Goal: Task Accomplishment & Management: Manage account settings

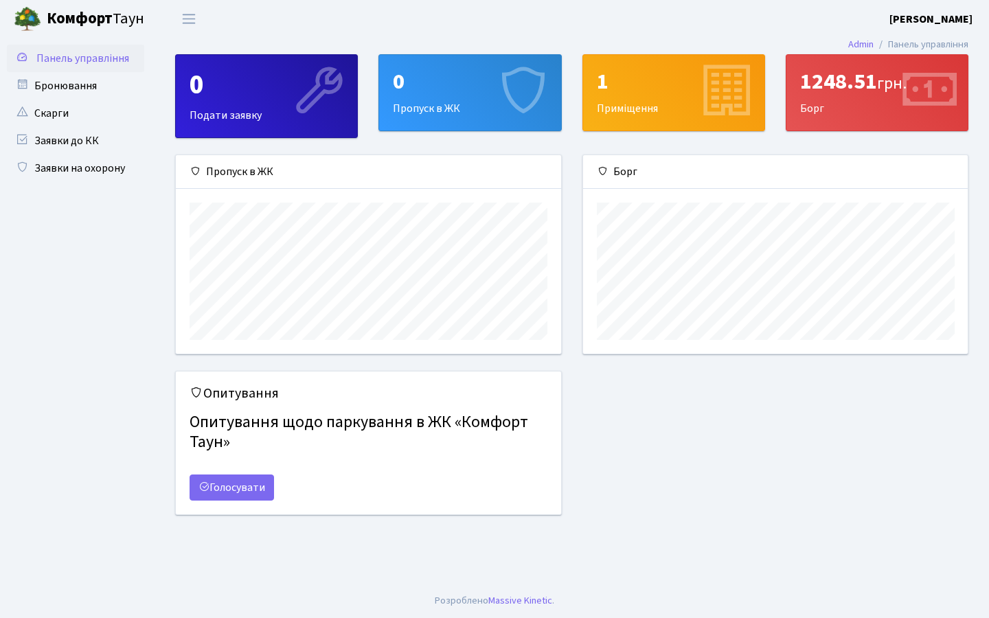
scroll to position [198, 385]
click at [398, 104] on div "0 Пропуск в ЖК" at bounding box center [469, 93] width 181 height 76
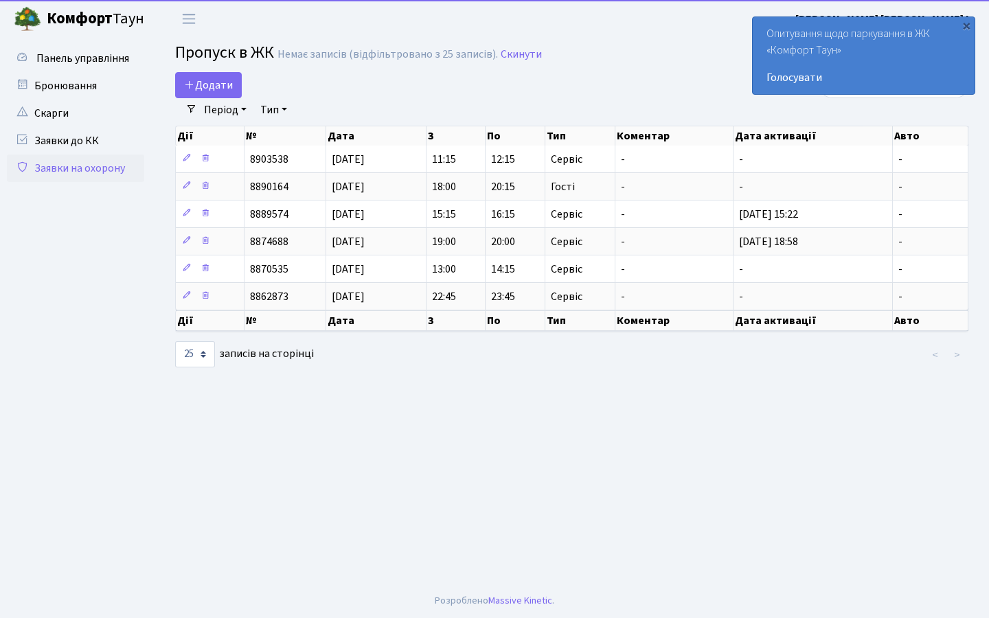
select select "25"
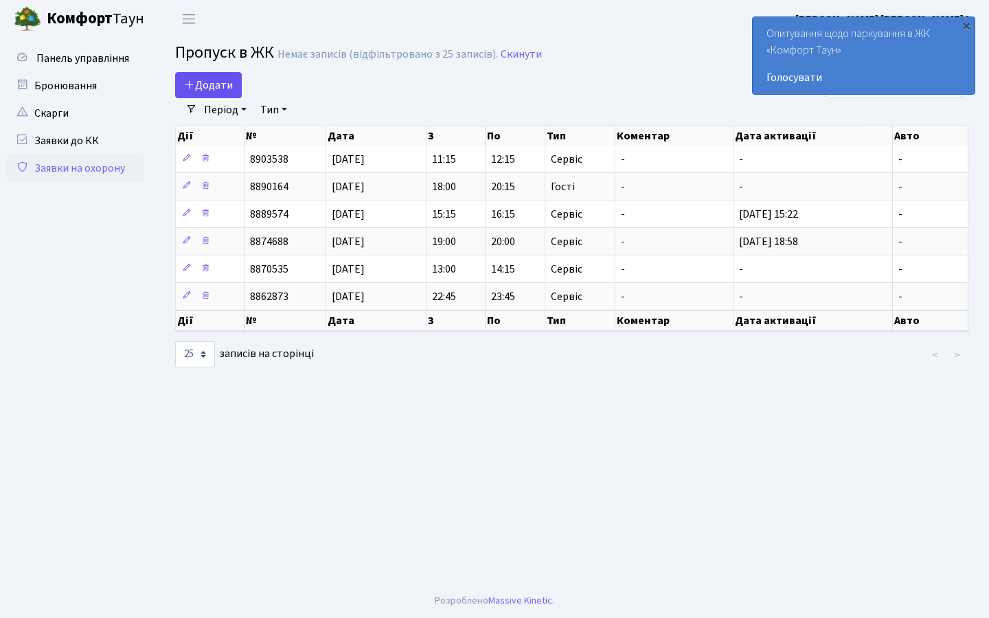
click at [228, 78] on span "Додати" at bounding box center [208, 85] width 49 height 15
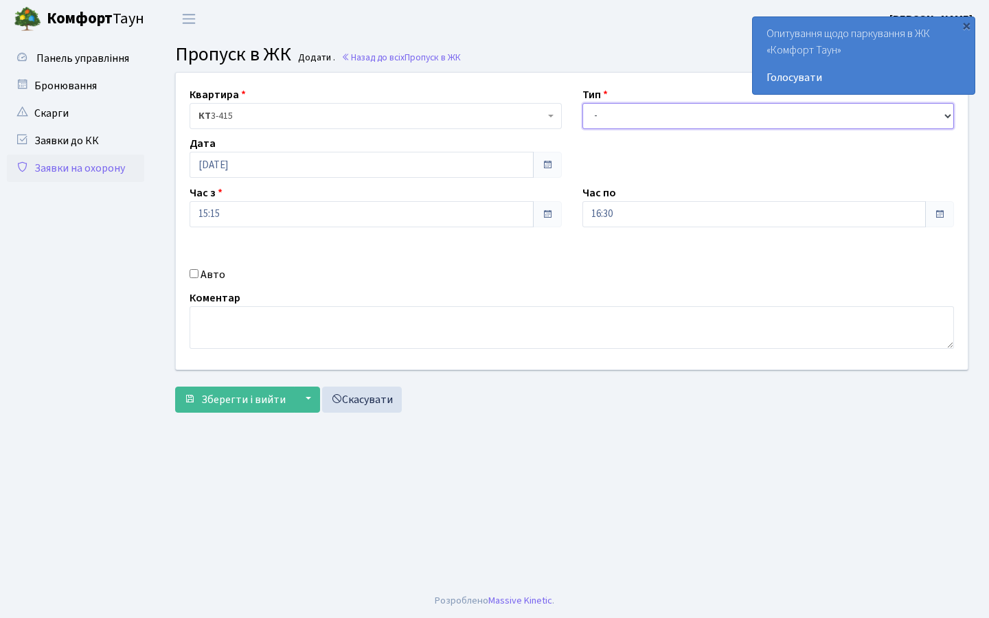
select select "1"
click at [232, 392] on span "Зберегти і вийти" at bounding box center [243, 399] width 84 height 15
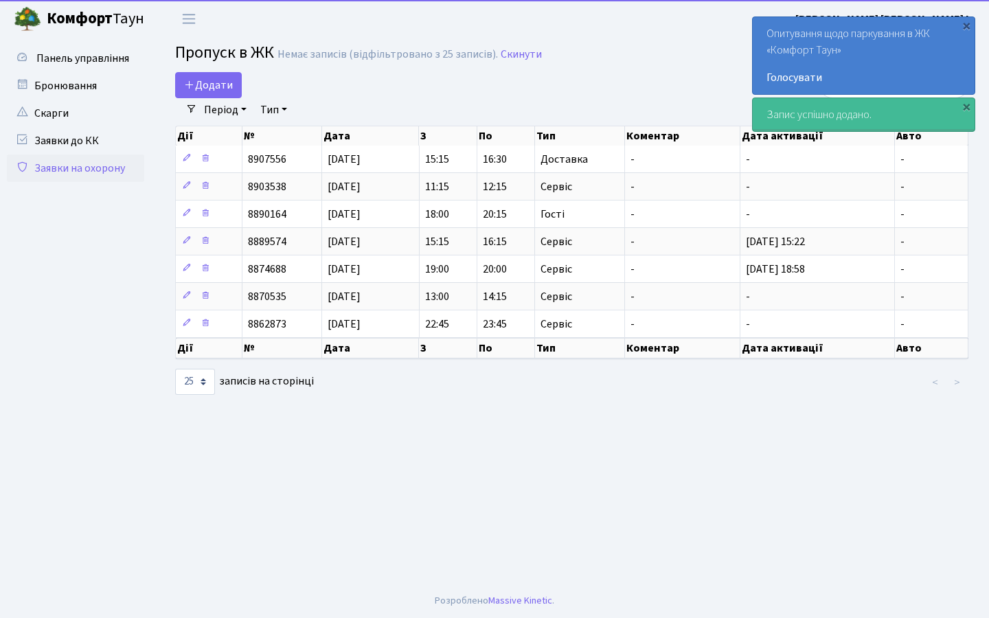
select select "25"
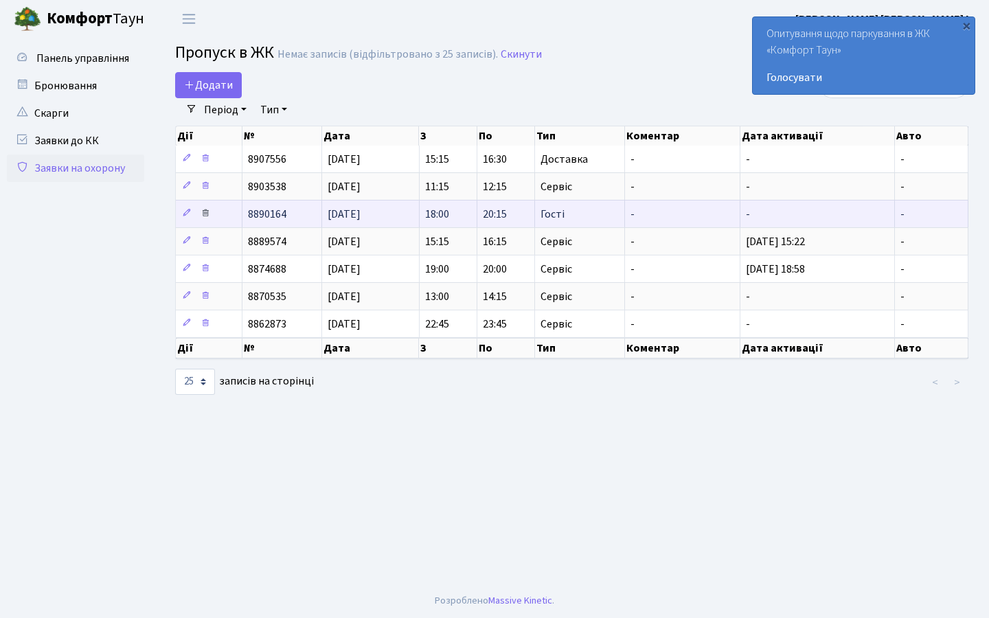
click at [208, 218] on icon at bounding box center [206, 213] width 10 height 10
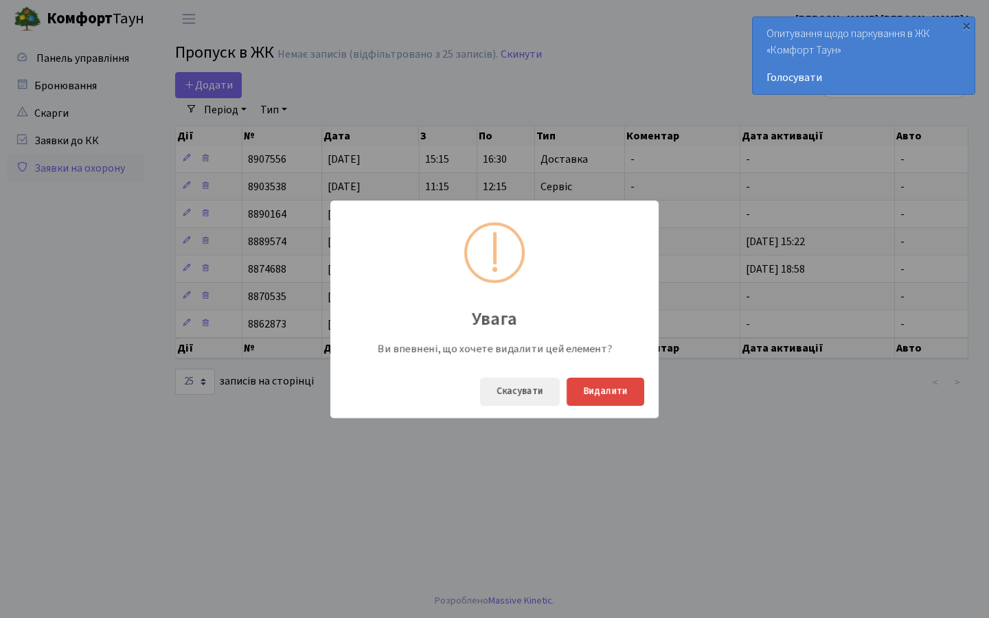
click at [595, 391] on button "Видалити" at bounding box center [606, 392] width 78 height 28
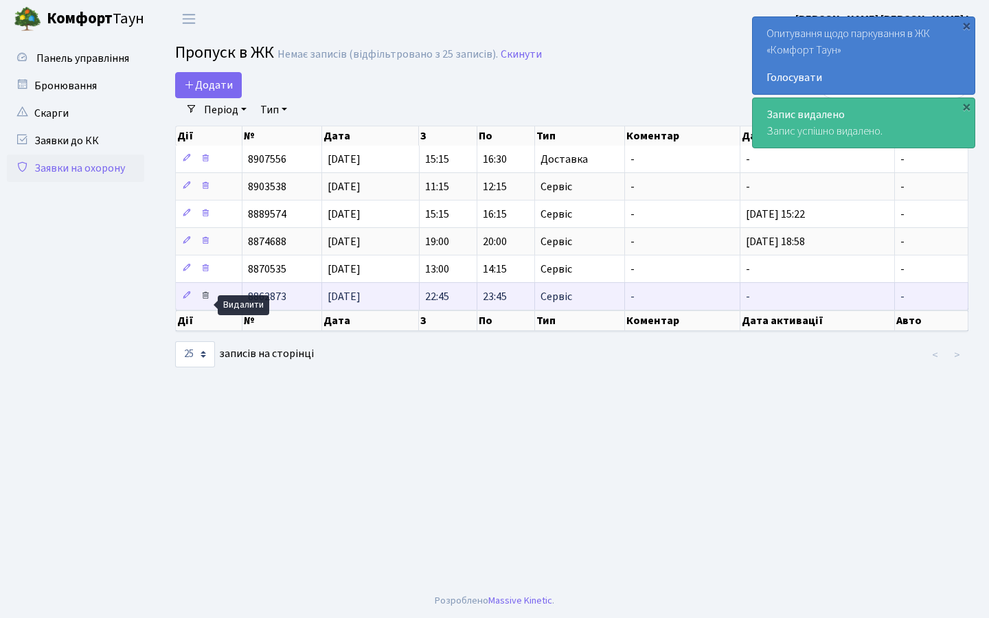
click at [209, 300] on icon at bounding box center [206, 296] width 10 height 10
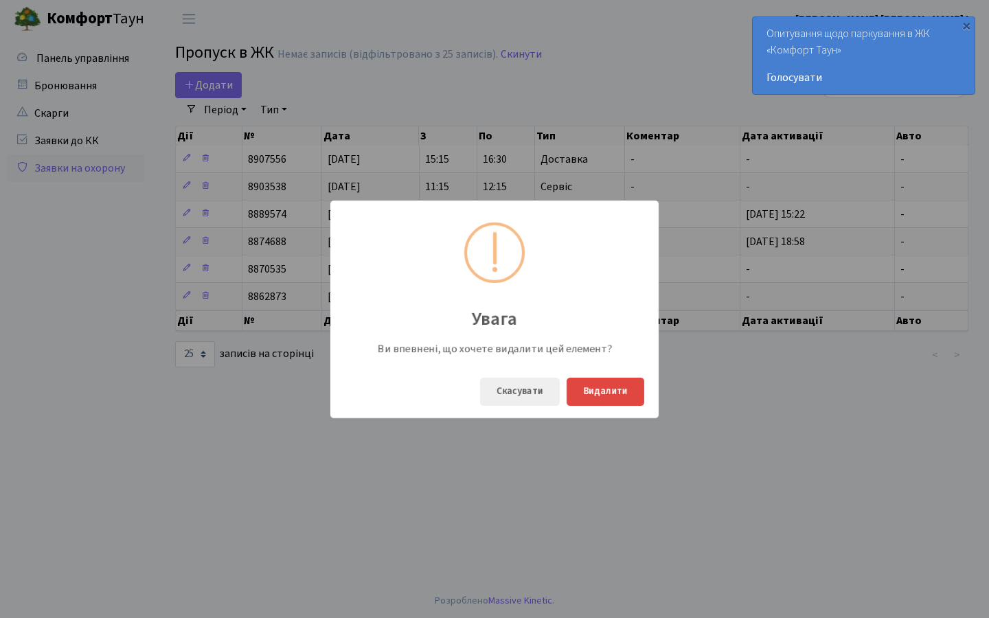
click at [619, 398] on button "Видалити" at bounding box center [606, 392] width 78 height 28
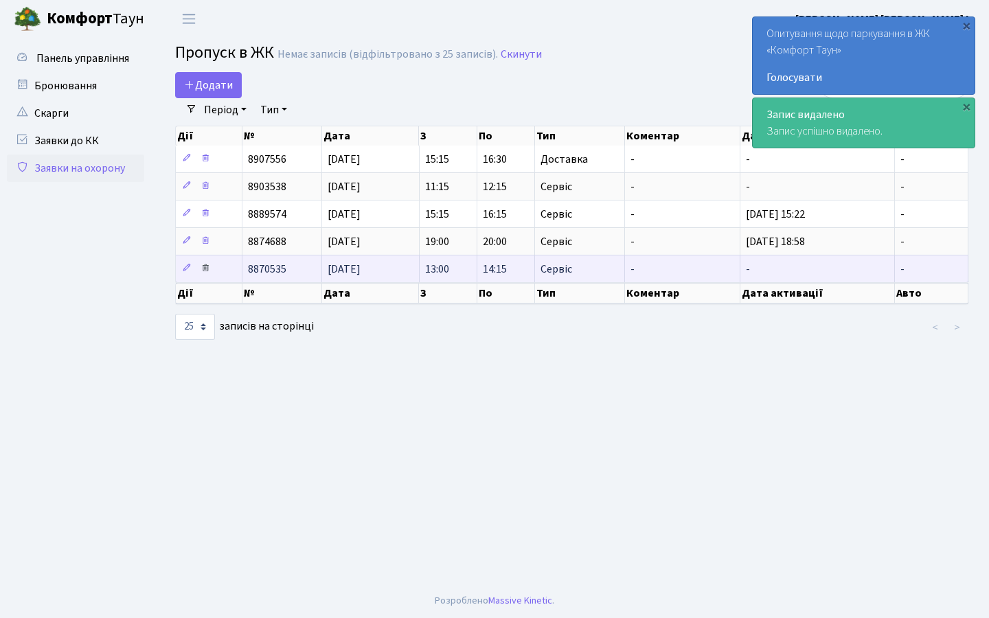
click at [212, 277] on link at bounding box center [205, 268] width 16 height 21
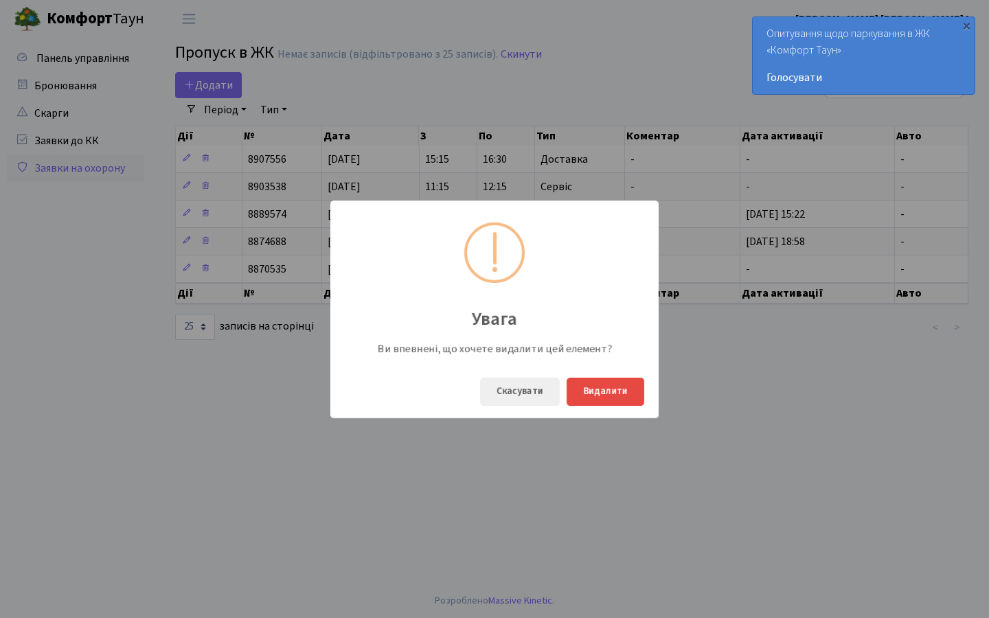
click at [264, 201] on div "Увага Ви впевнені, що хочете видалити цей елемент? Скасувати Видалити" at bounding box center [494, 309] width 989 height 618
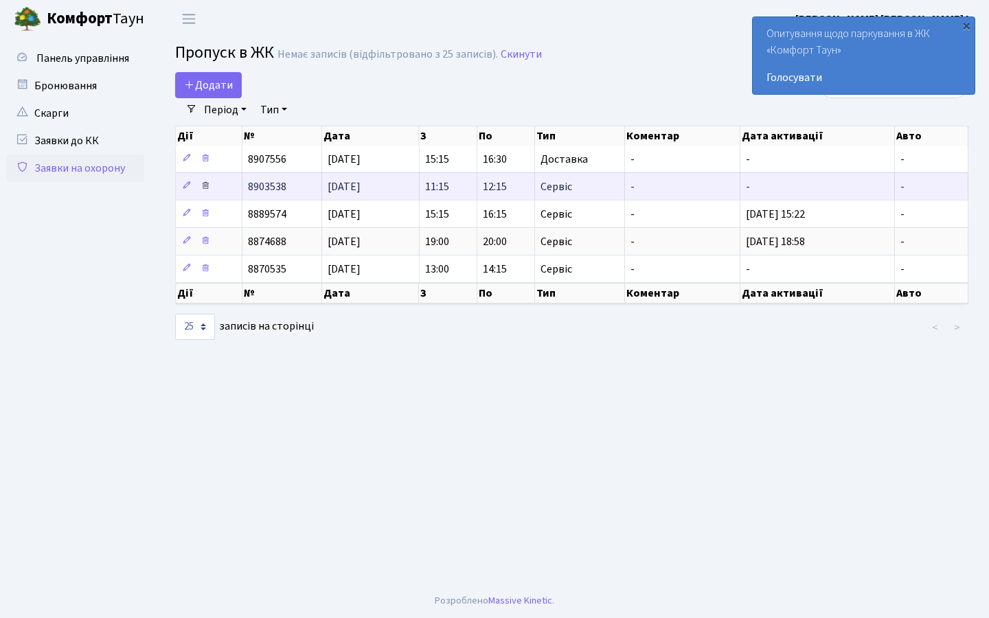
click at [208, 190] on icon at bounding box center [206, 186] width 10 height 10
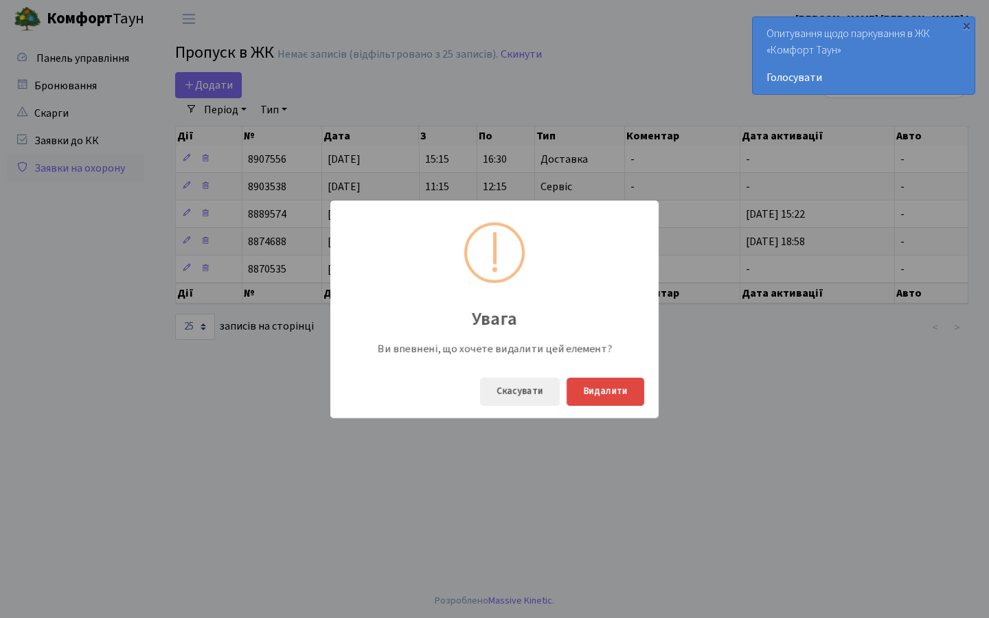
click at [590, 385] on button "Видалити" at bounding box center [606, 392] width 78 height 28
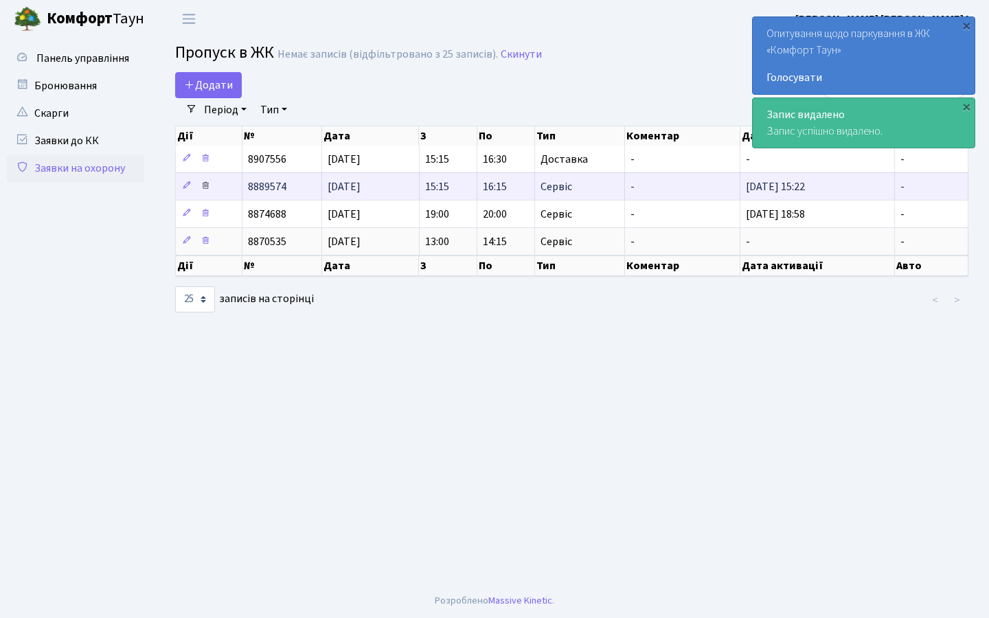
click at [203, 190] on icon at bounding box center [206, 186] width 10 height 10
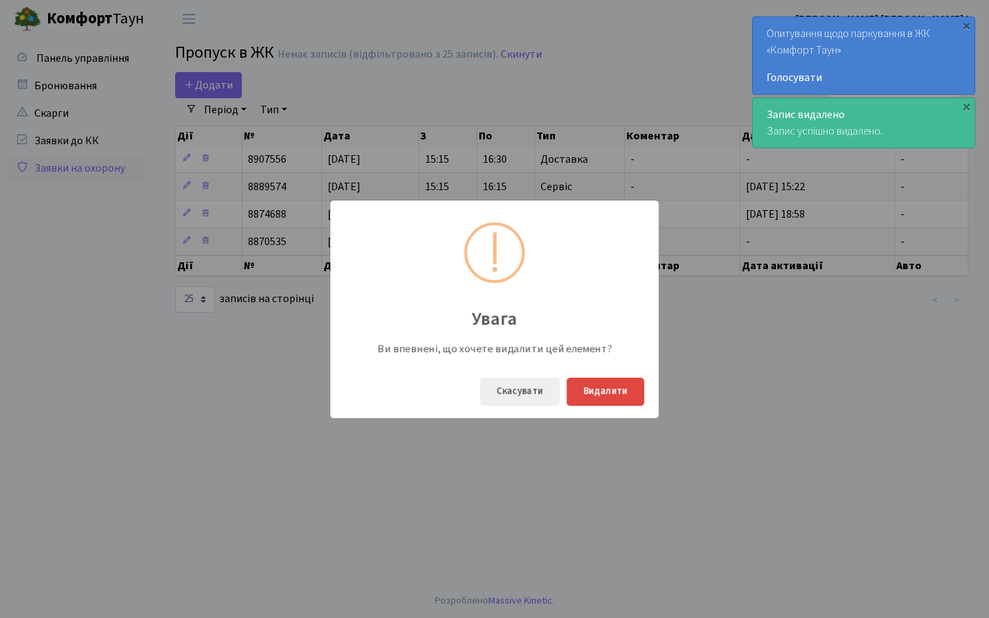
click at [580, 380] on button "Видалити" at bounding box center [606, 392] width 78 height 28
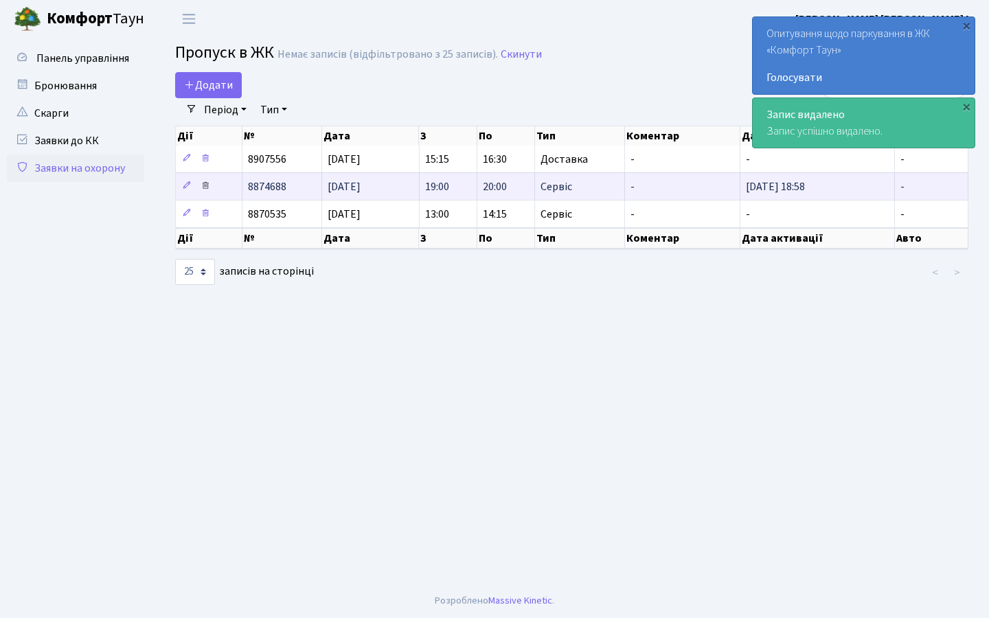
click at [203, 190] on icon at bounding box center [206, 186] width 10 height 10
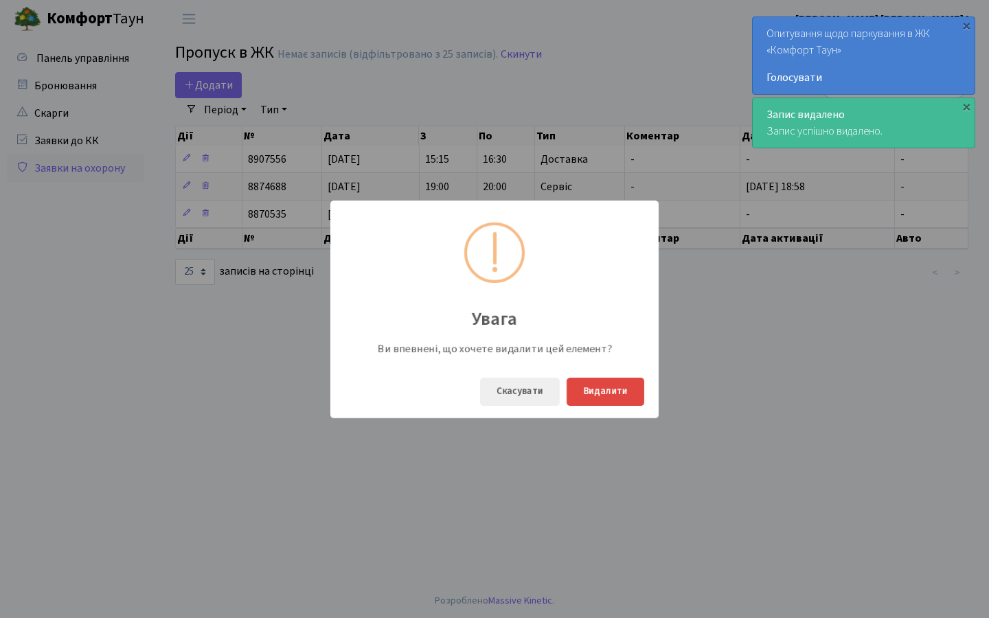
click at [630, 396] on button "Видалити" at bounding box center [606, 392] width 78 height 28
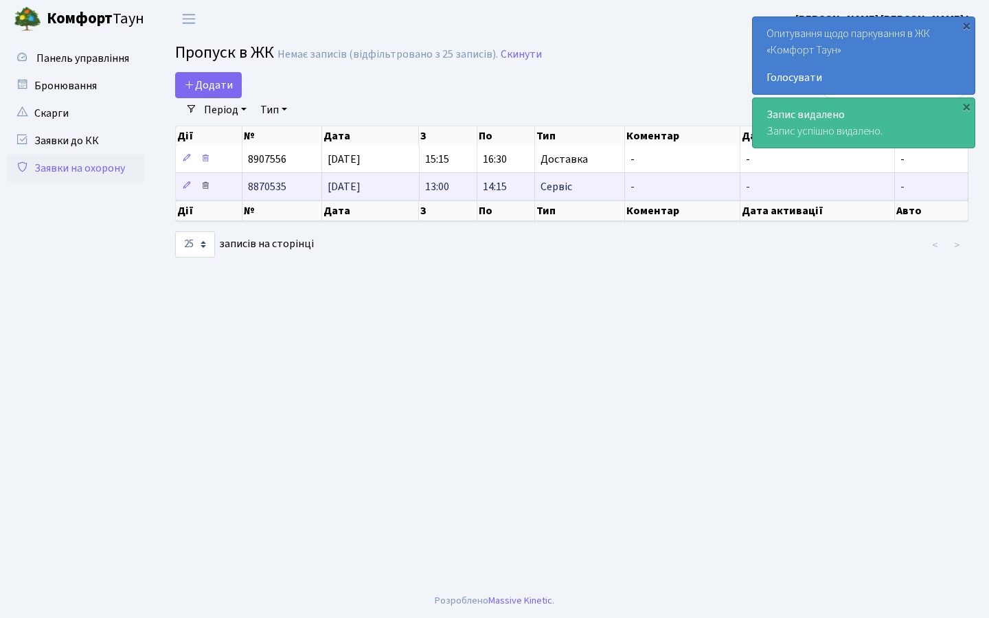
click at [211, 197] on link at bounding box center [205, 186] width 16 height 21
